Goal: Contribute content: Add original content to the website for others to see

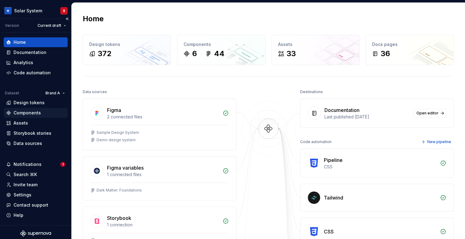
click at [25, 115] on div "Components" at bounding box center [27, 113] width 27 height 6
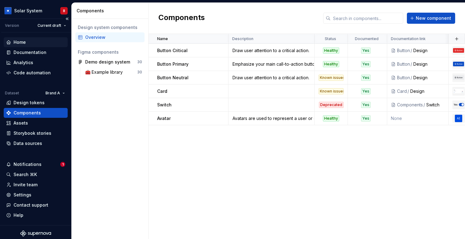
click at [23, 42] on div "Home" at bounding box center [20, 42] width 12 height 6
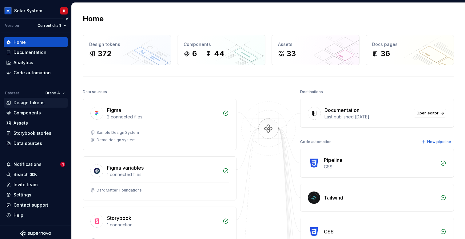
click at [25, 103] on div "Design tokens" at bounding box center [29, 102] width 31 height 6
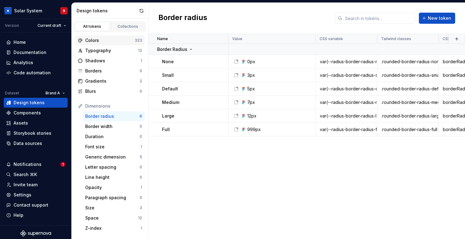
click at [114, 42] on div "Colors" at bounding box center [110, 40] width 50 height 6
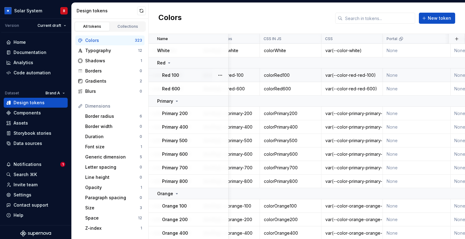
scroll to position [0, 179]
click at [39, 50] on div "Documentation" at bounding box center [30, 52] width 33 height 6
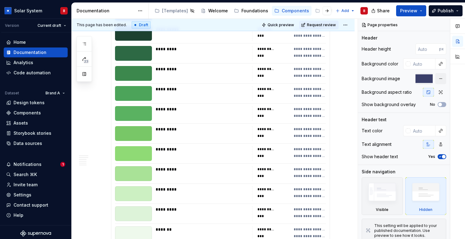
scroll to position [1705, 0]
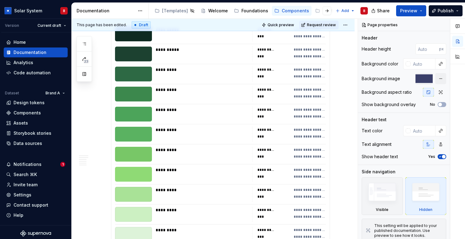
click at [141, 133] on div at bounding box center [133, 133] width 37 height 15
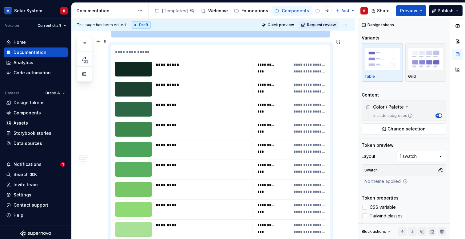
scroll to position [1668, 0]
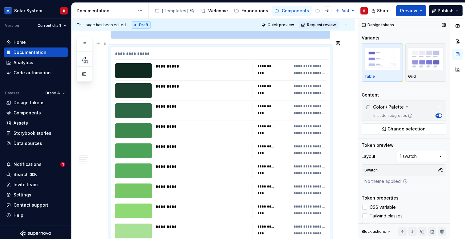
type textarea "*"
click at [410, 130] on span "Change selection" at bounding box center [407, 129] width 38 height 6
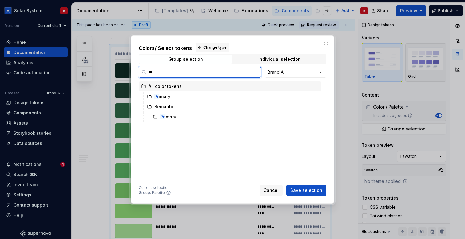
type input "***"
click at [163, 94] on div "Pri mary" at bounding box center [174, 96] width 41 height 6
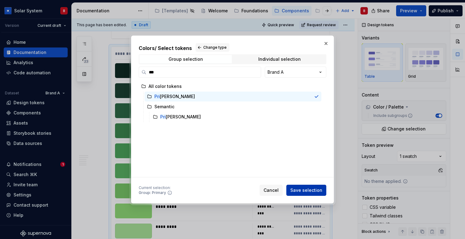
click at [318, 191] on span "Save selection" at bounding box center [307, 190] width 32 height 6
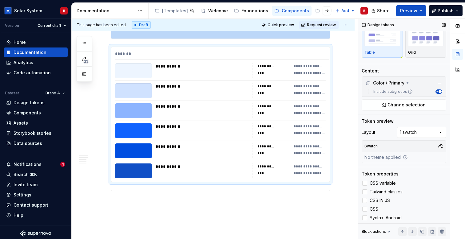
scroll to position [26, 0]
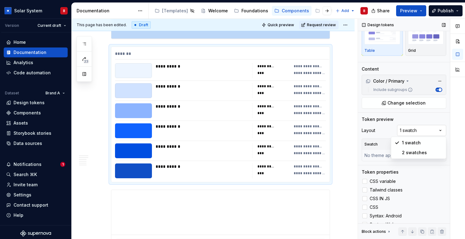
click at [412, 130] on div "Comments Open comments No comments yet Select ‘Comment’ from the block context …" at bounding box center [411, 129] width 107 height 220
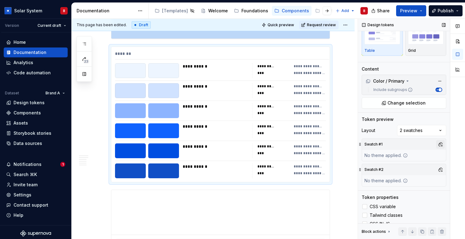
click at [441, 144] on button "button" at bounding box center [440, 144] width 9 height 9
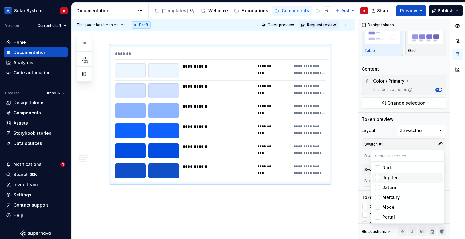
click at [390, 174] on span "Jupiter" at bounding box center [408, 177] width 71 height 10
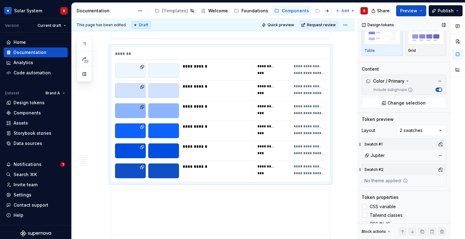
click at [364, 159] on div "Comments Open comments No comments yet Select ‘Comment’ from the block context …" at bounding box center [411, 129] width 107 height 220
click at [442, 144] on button "button" at bounding box center [440, 144] width 9 height 9
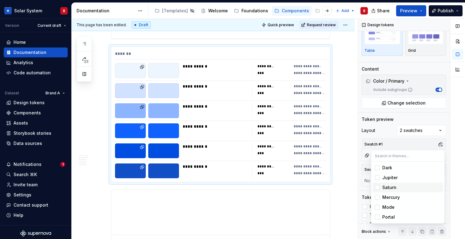
click at [395, 190] on div "Saturn" at bounding box center [390, 187] width 14 height 6
click at [361, 156] on div "Comments Open comments No comments yet Select ‘Comment’ from the block context …" at bounding box center [411, 129] width 107 height 220
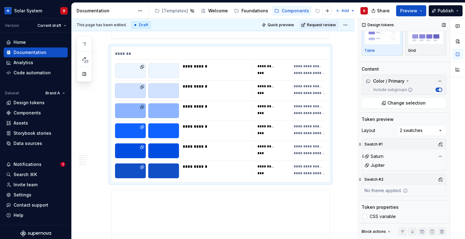
drag, startPoint x: 364, startPoint y: 166, endPoint x: 364, endPoint y: 157, distance: 8.9
click at [364, 157] on icon at bounding box center [363, 156] width 5 height 5
type textarea "*"
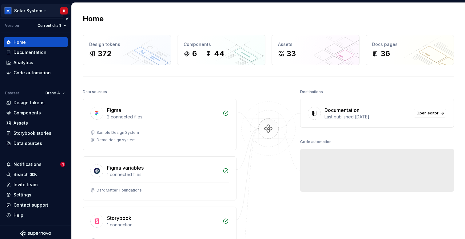
click at [32, 11] on html "Solar System B Version Current draft Home Documentation Analytics Code automati…" at bounding box center [232, 119] width 465 height 239
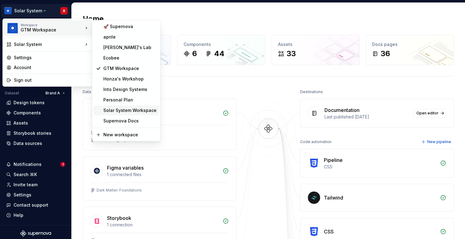
click at [144, 113] on div "Solar System Workspace" at bounding box center [127, 110] width 66 height 10
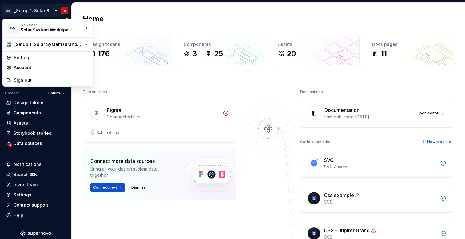
click at [38, 10] on html "SS _Setup 1: Solar System (Brands feature) B Version Current draft Home Documen…" at bounding box center [232, 119] width 465 height 239
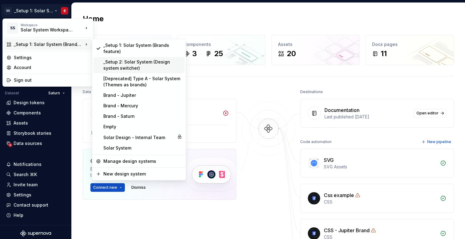
click at [147, 67] on div "_Setup 2: Solar System (Design system switcher)" at bounding box center [142, 65] width 79 height 12
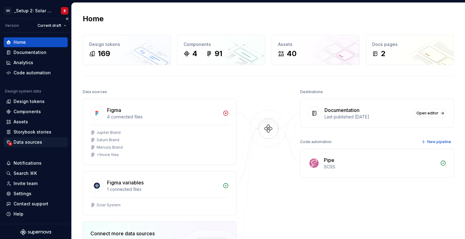
click at [31, 142] on div "Data sources" at bounding box center [28, 142] width 29 height 6
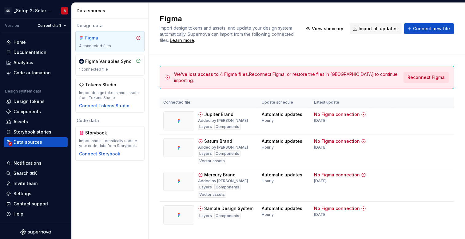
click at [432, 74] on span "Reconnect Figma" at bounding box center [426, 77] width 37 height 6
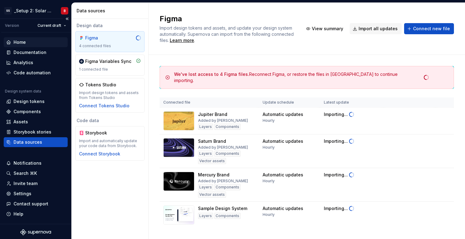
click at [32, 43] on div "Home" at bounding box center [35, 42] width 59 height 6
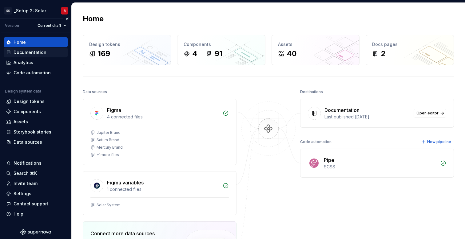
click at [29, 53] on div "Documentation" at bounding box center [30, 52] width 33 height 6
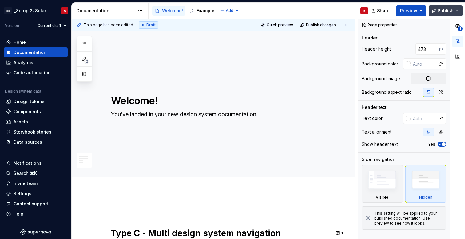
click at [443, 10] on span "Publish" at bounding box center [446, 11] width 16 height 6
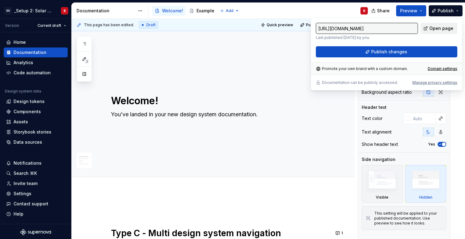
click at [439, 28] on span "Open page" at bounding box center [442, 28] width 24 height 6
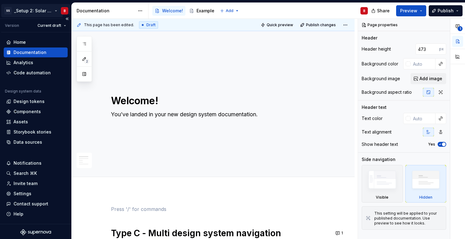
click at [32, 7] on html "SS _Setup 2: Solar System (Design system switcher) B Version Current draft Home…" at bounding box center [232, 119] width 465 height 239
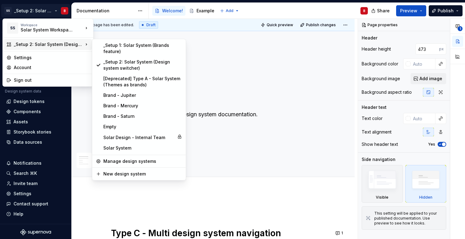
click at [79, 40] on div "_Setup 2: Solar System (Design system switcher)" at bounding box center [48, 44] width 88 height 11
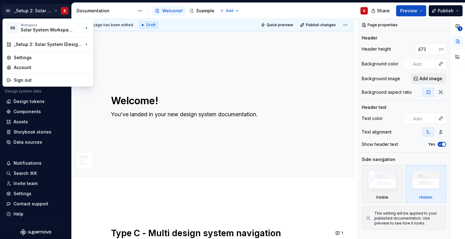
click at [445, 7] on html "SS _Setup 2: Solar System (Design system switcher) B Version Current draft Home…" at bounding box center [232, 119] width 465 height 239
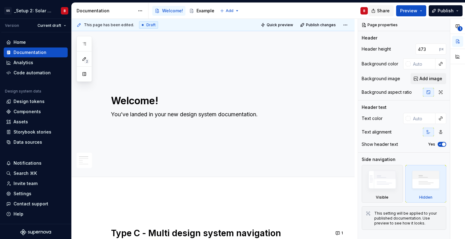
type textarea "*"
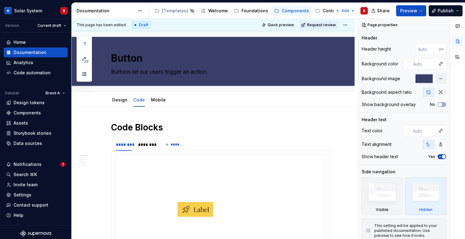
type textarea "*"
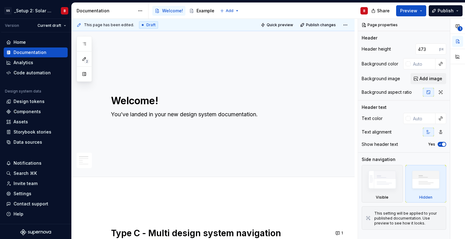
type textarea "*"
